Goal: Task Accomplishment & Management: Manage account settings

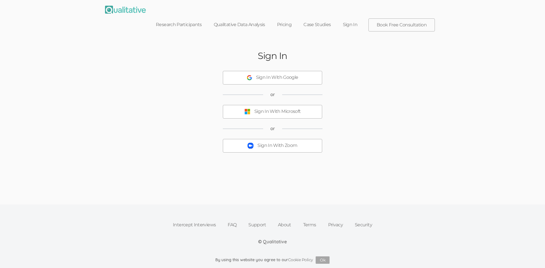
click at [268, 143] on div "Sign In With Zoom" at bounding box center [278, 146] width 40 height 7
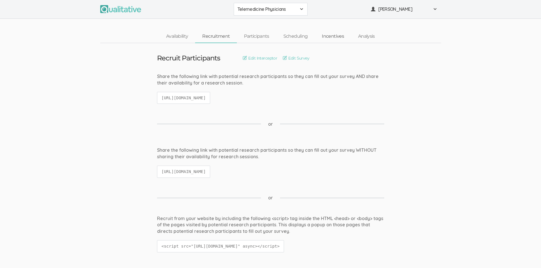
click at [325, 34] on link "Incentives" at bounding box center [333, 36] width 36 height 12
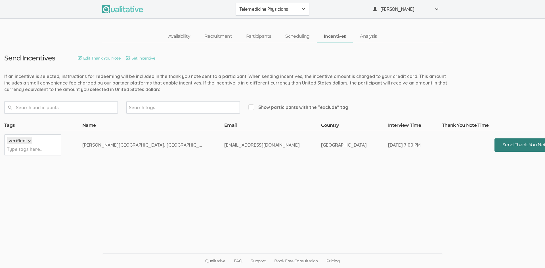
click at [495, 143] on button "Send Thank You Note" at bounding box center [526, 145] width 62 height 13
click at [289, 37] on link "Scheduling" at bounding box center [297, 36] width 39 height 12
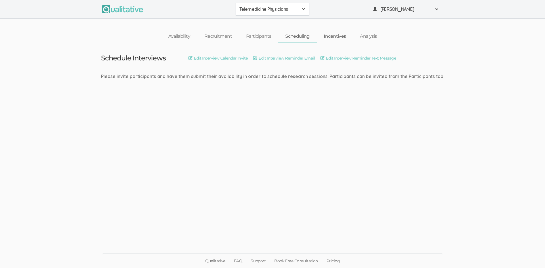
click at [341, 37] on link "Incentives" at bounding box center [335, 36] width 36 height 12
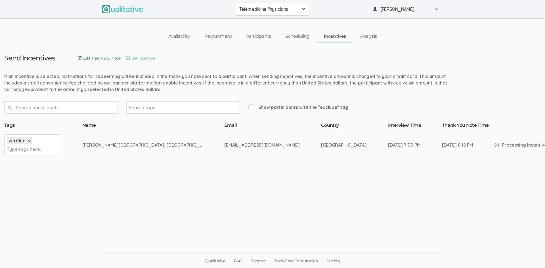
click at [120, 59] on link "Edit Thank You Note" at bounding box center [99, 58] width 43 height 6
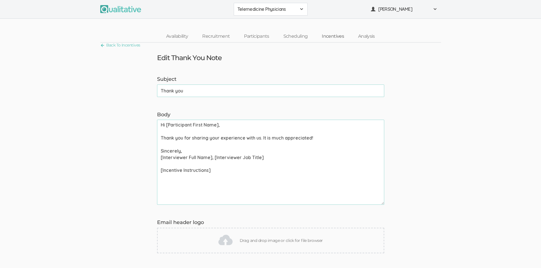
click at [324, 38] on link "Incentives" at bounding box center [333, 36] width 36 height 12
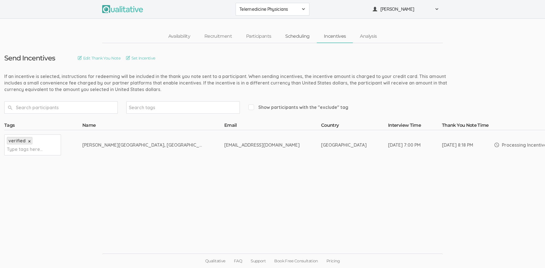
click at [299, 37] on link "Scheduling" at bounding box center [297, 36] width 39 height 12
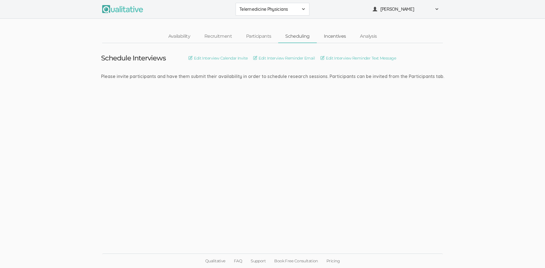
click at [329, 34] on link "Incentives" at bounding box center [335, 36] width 36 height 12
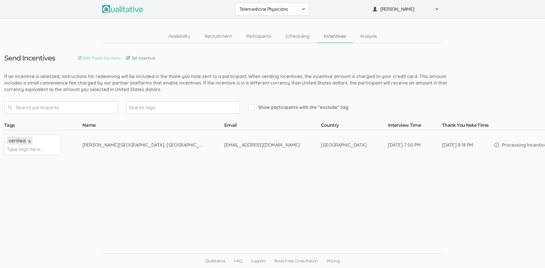
click at [155, 58] on link "Set Incentive" at bounding box center [140, 58] width 29 height 6
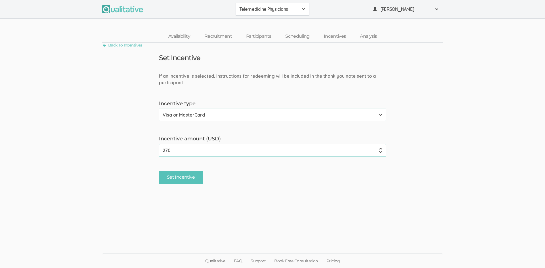
click at [378, 114] on select "None Amazon Gift Card Visa or MasterCard" at bounding box center [272, 115] width 227 height 12
click at [446, 111] on form "If an incentive is selected, instructions for redeeming will be included in the…" at bounding box center [272, 128] width 545 height 111
click at [224, 34] on link "Recruitment" at bounding box center [218, 36] width 42 height 12
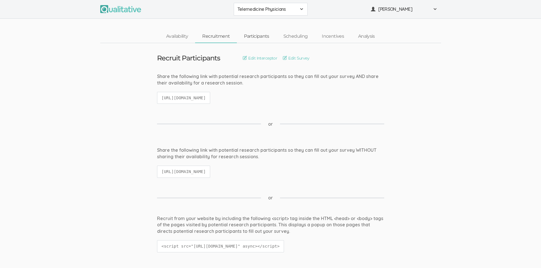
click at [261, 34] on link "Participants" at bounding box center [256, 36] width 39 height 12
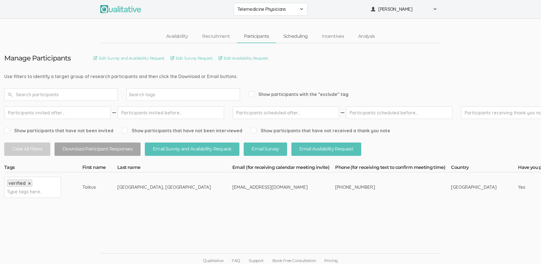
click at [298, 39] on link "Scheduling" at bounding box center [295, 36] width 39 height 12
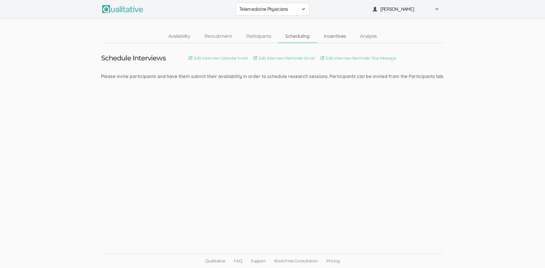
click at [331, 36] on link "Incentives" at bounding box center [335, 36] width 36 height 12
